Goal: Information Seeking & Learning: Learn about a topic

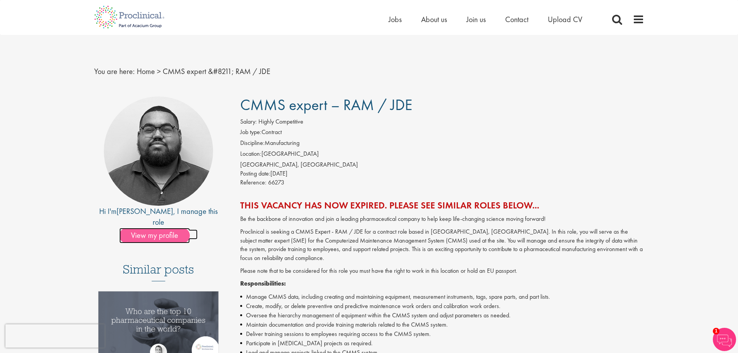
click at [136, 228] on span "View my profile" at bounding box center [154, 235] width 70 height 15
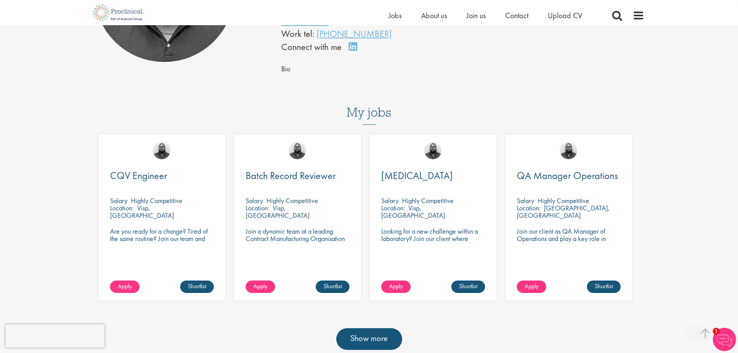
scroll to position [189, 0]
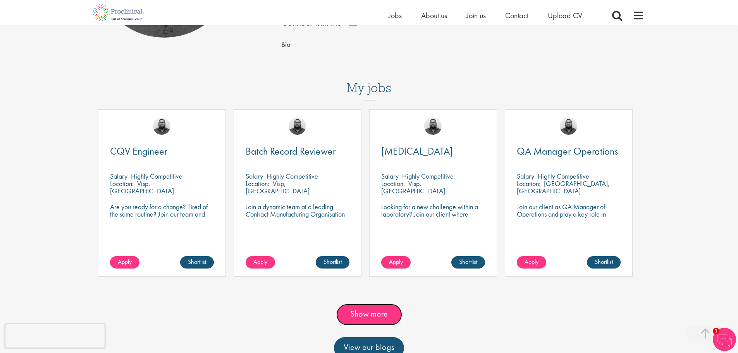
click at [355, 317] on link "Show more" at bounding box center [369, 315] width 66 height 22
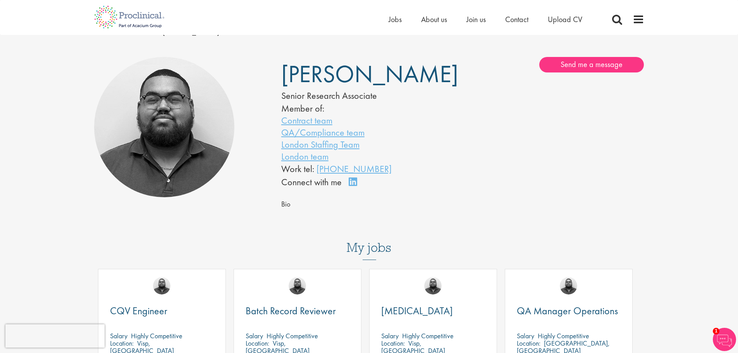
scroll to position [0, 0]
